Goal: Complete application form: Complete application form

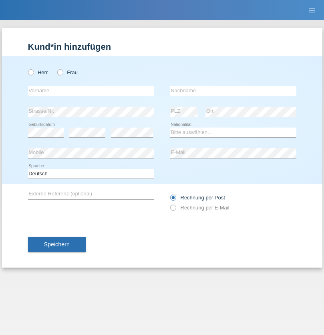
radio input "true"
click at [91, 91] on input "text" at bounding box center [91, 91] width 126 height 10
type input "sylvain"
click at [233, 91] on input "text" at bounding box center [233, 91] width 126 height 10
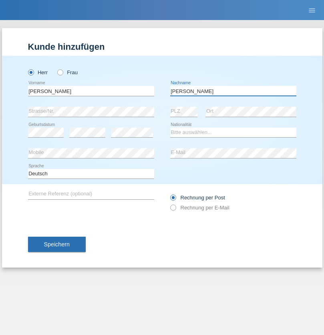
type input "gattone"
select select "CH"
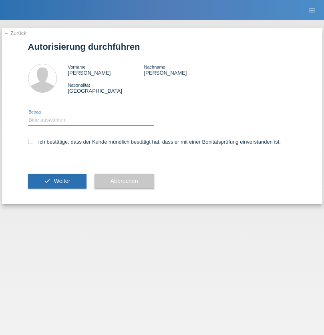
select select "1"
checkbox input "true"
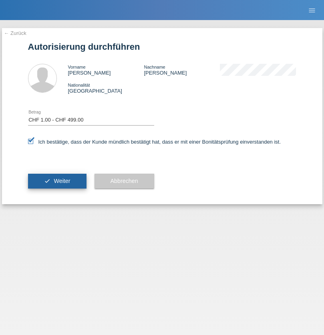
click at [57, 181] on span "Weiter" at bounding box center [62, 181] width 16 height 6
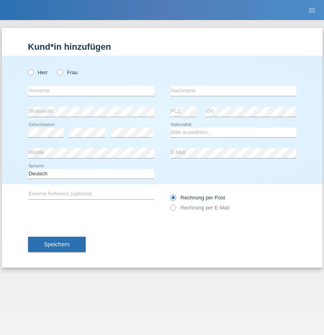
radio input "true"
click at [91, 91] on input "text" at bounding box center [91, 91] width 126 height 10
type input "Kadire"
click at [233, 91] on input "text" at bounding box center [233, 91] width 126 height 10
type input "Sefedini"
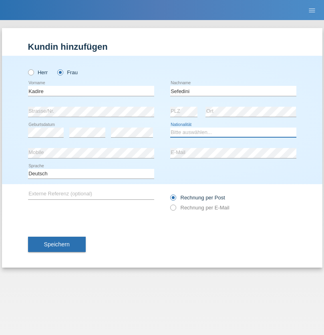
select select "MK"
select select "C"
select select "17"
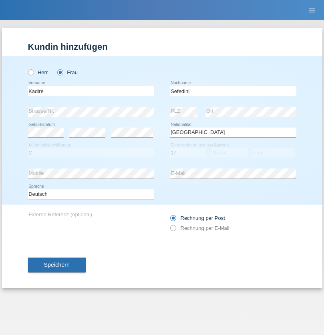
select select "08"
select select "1988"
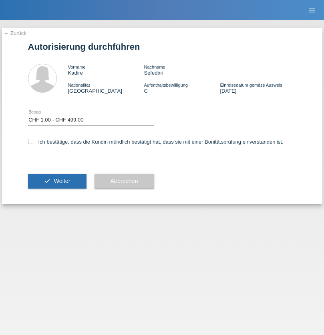
select select "1"
checkbox input "true"
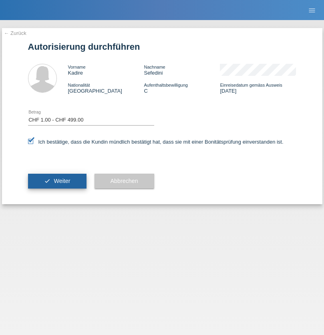
click at [57, 181] on span "Weiter" at bounding box center [62, 181] width 16 height 6
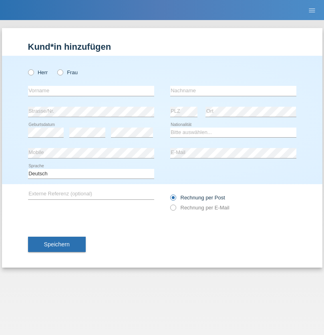
radio input "true"
click at [91, 91] on input "text" at bounding box center [91, 91] width 126 height 10
type input "Alessio"
click at [233, 91] on input "text" at bounding box center [233, 91] width 126 height 10
type input "Papa"
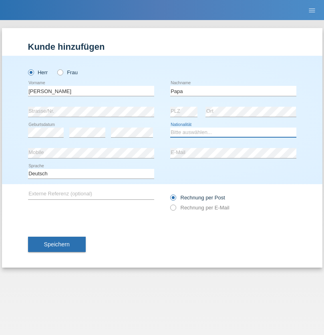
select select "CH"
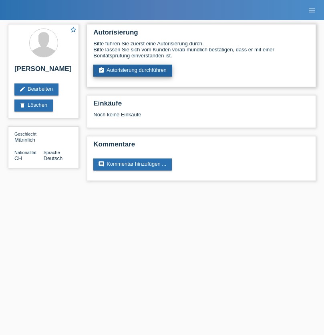
click at [133, 71] on link "assignment_turned_in Autorisierung durchführen" at bounding box center [132, 71] width 79 height 12
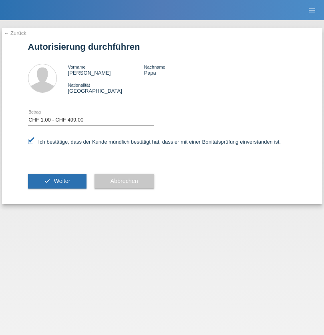
select select "1"
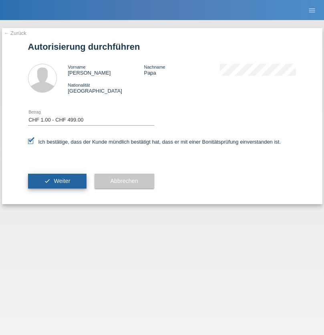
click at [57, 181] on span "Weiter" at bounding box center [62, 181] width 16 height 6
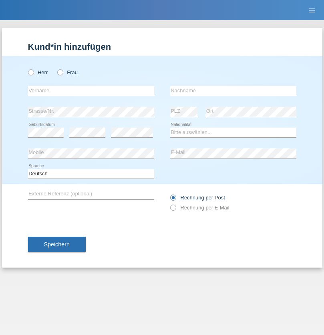
radio input "true"
click at [91, 91] on input "text" at bounding box center [91, 91] width 126 height 10
type input "[PERSON_NAME]"
click at [233, 91] on input "text" at bounding box center [233, 91] width 126 height 10
type input "Pasquali"
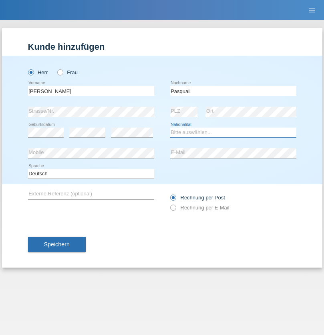
select select "CH"
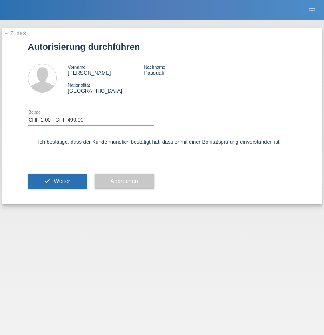
select select "1"
checkbox input "true"
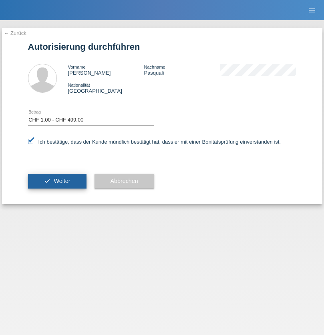
click at [57, 181] on span "Weiter" at bounding box center [62, 181] width 16 height 6
